Goal: Information Seeking & Learning: Learn about a topic

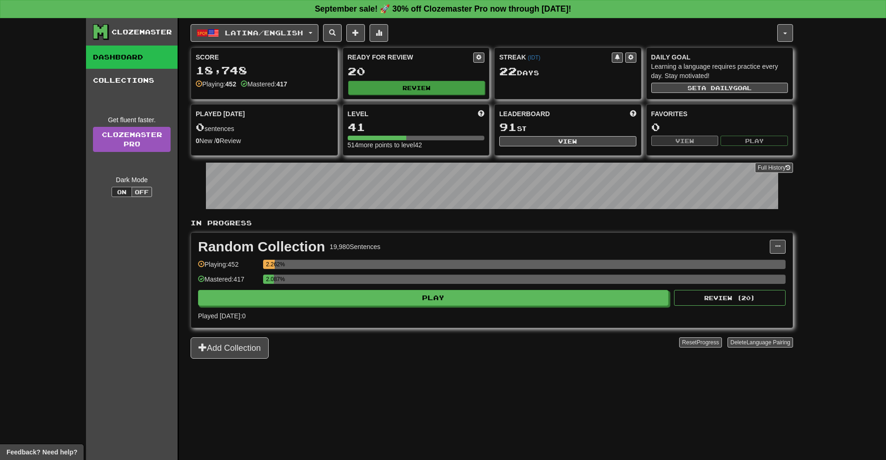
click at [446, 91] on button "Review" at bounding box center [416, 88] width 137 height 14
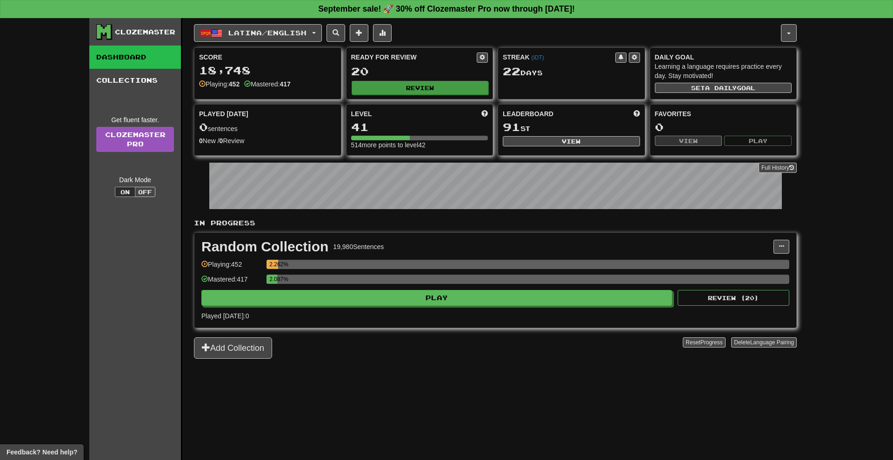
select select "**"
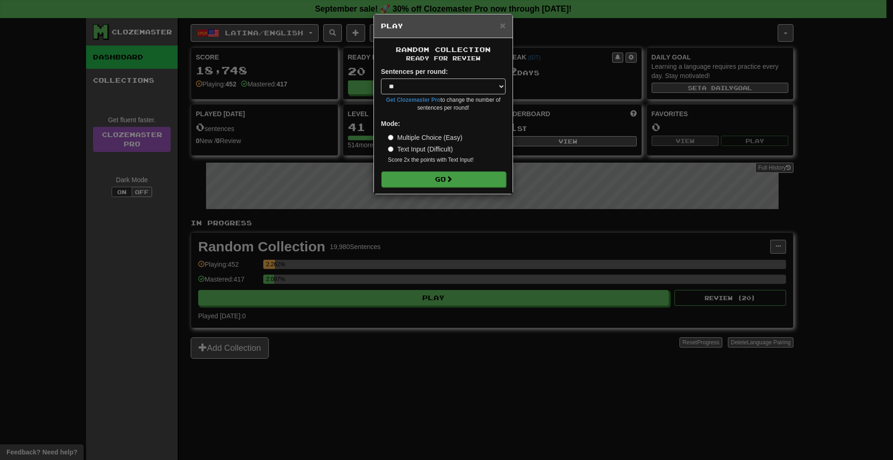
click at [467, 176] on button "Go" at bounding box center [443, 180] width 125 height 16
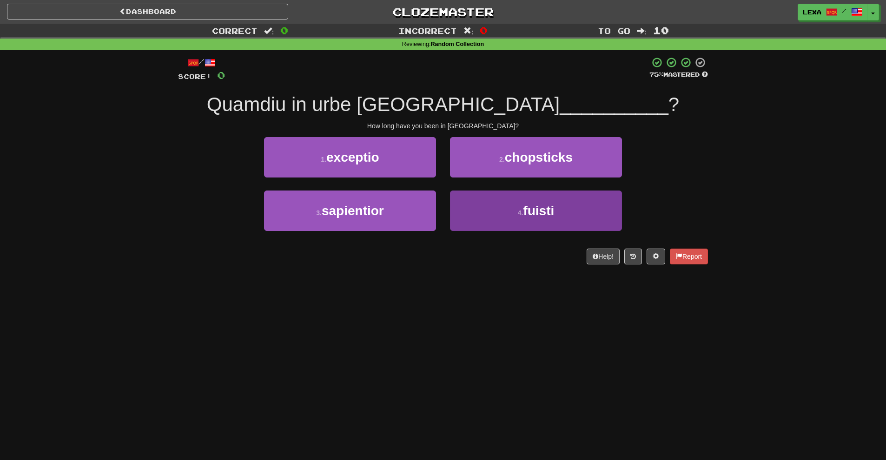
click at [593, 214] on button "4 . fuisti" at bounding box center [536, 211] width 172 height 40
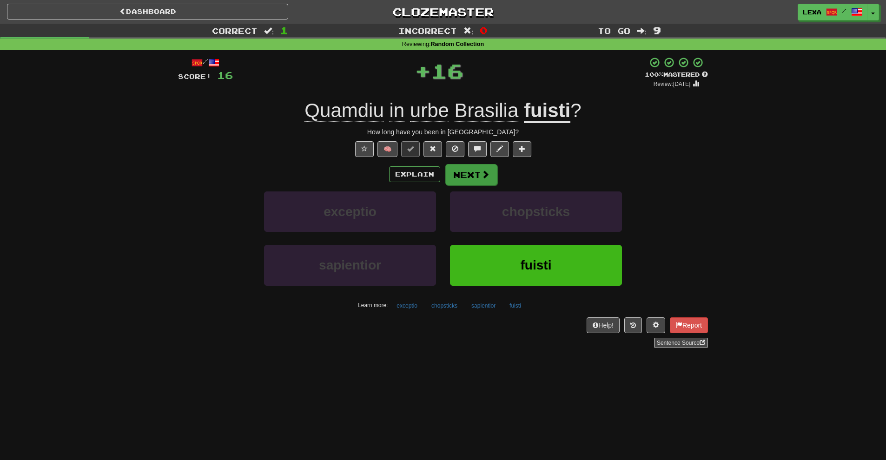
click at [481, 178] on span at bounding box center [485, 174] width 8 height 8
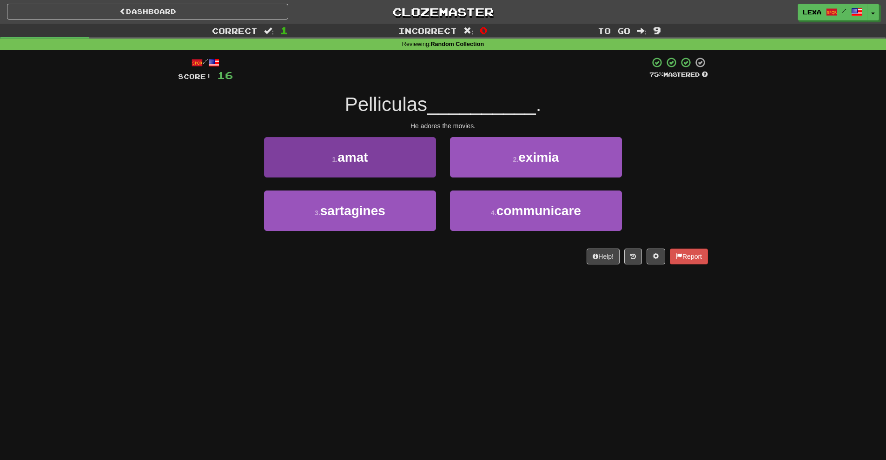
click at [319, 163] on button "1 . amat" at bounding box center [350, 157] width 172 height 40
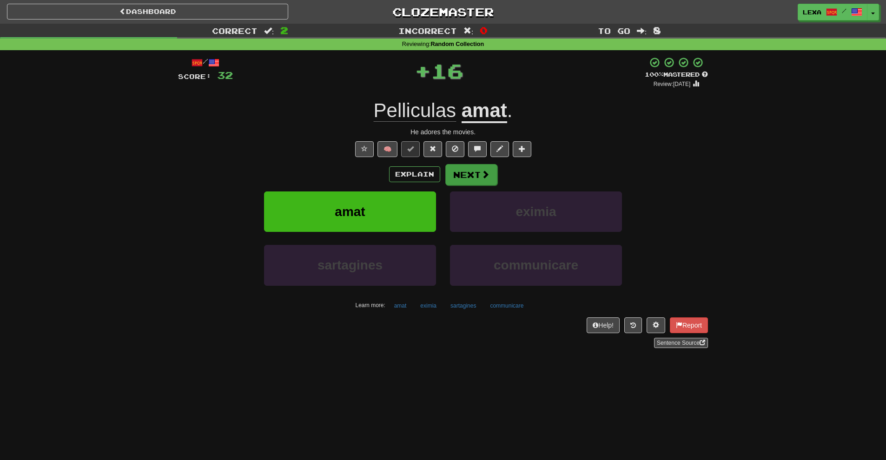
click at [462, 169] on button "Next" at bounding box center [471, 174] width 52 height 21
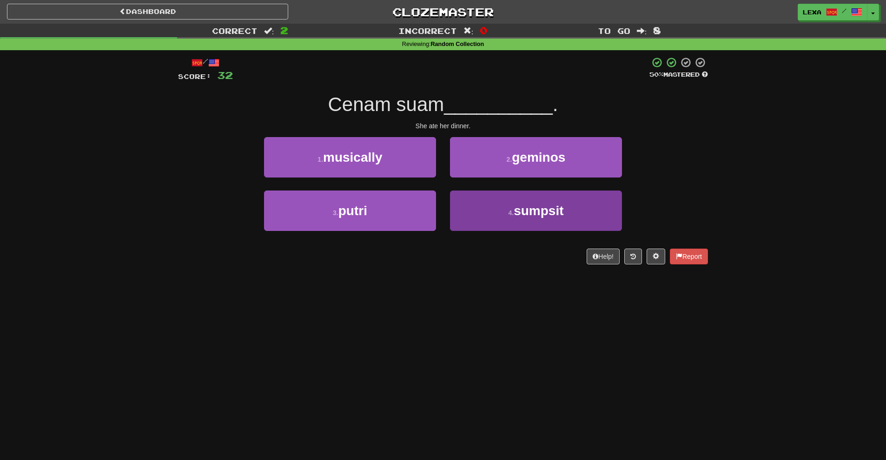
click at [568, 228] on button "4 . sumpsit" at bounding box center [536, 211] width 172 height 40
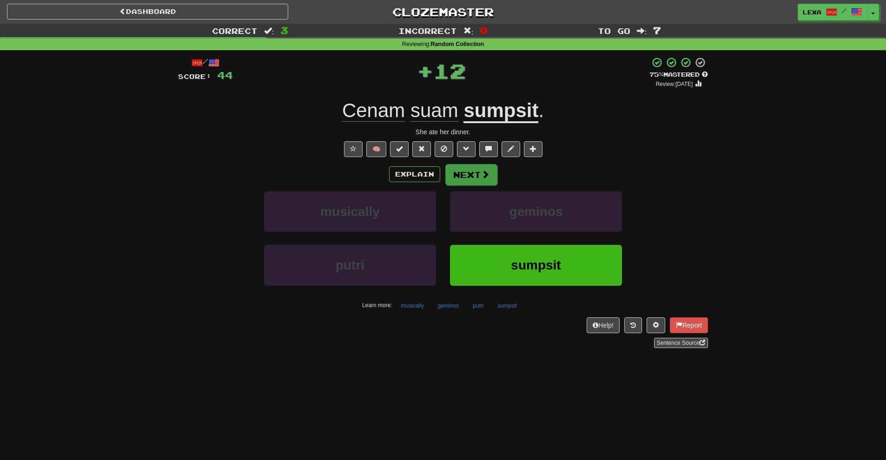
click at [471, 177] on button "Next" at bounding box center [471, 174] width 52 height 21
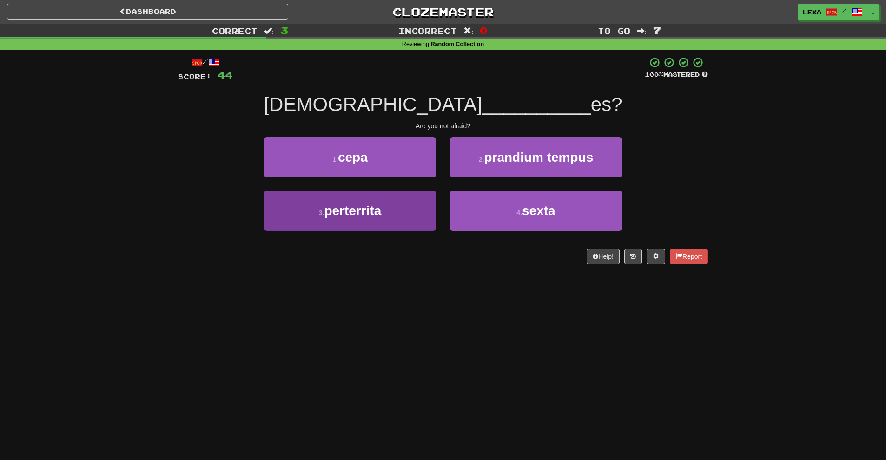
click at [357, 207] on span "perterrita" at bounding box center [352, 211] width 57 height 14
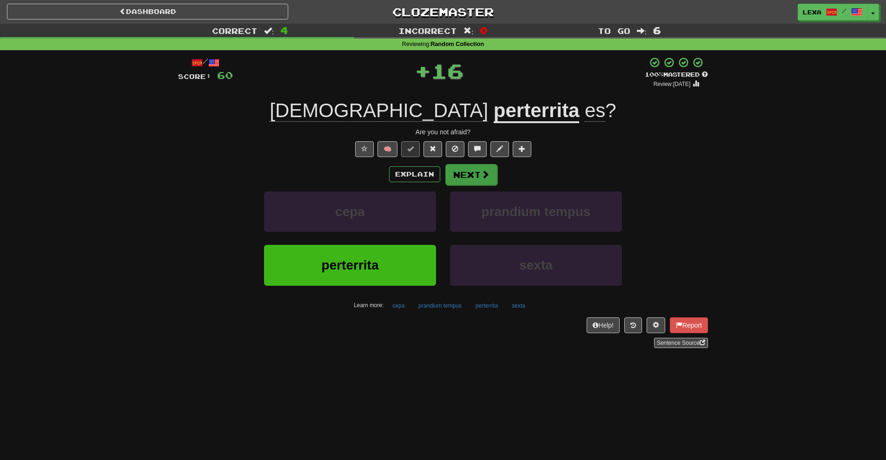
click at [491, 166] on button "Next" at bounding box center [471, 174] width 52 height 21
